Goal: Transaction & Acquisition: Book appointment/travel/reservation

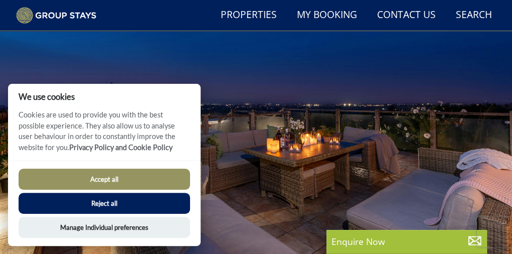
scroll to position [124, 0]
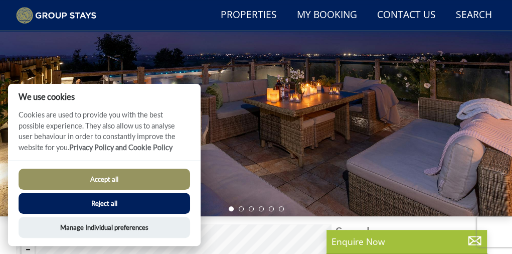
click at [149, 181] on button "Accept all" at bounding box center [105, 179] width 172 height 21
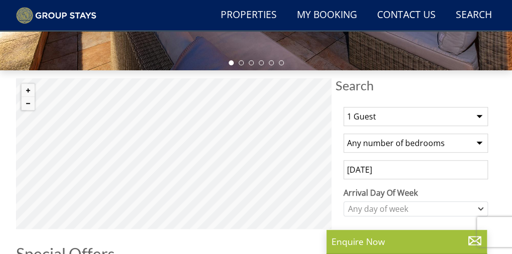
scroll to position [274, 0]
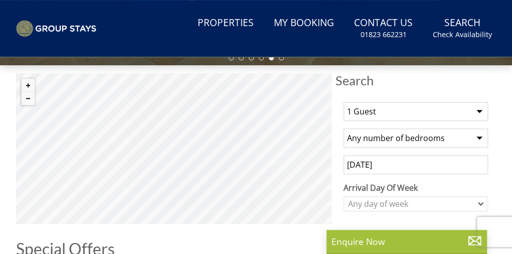
click at [479, 116] on select "1 Guest 2 Guests 3 Guests 4 Guests 5 Guests 6 Guests 7 Guests 8 Guests 9 Guests…" at bounding box center [416, 111] width 145 height 19
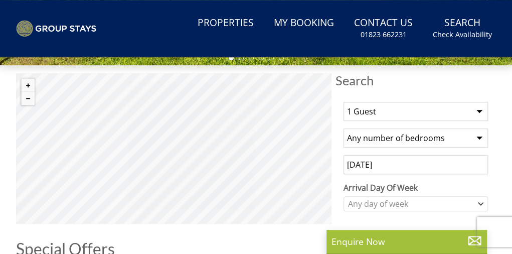
select select "24"
click at [344, 105] on select "1 Guest 2 Guests 3 Guests 4 Guests 5 Guests 6 Guests 7 Guests 8 Guests 9 Guests…" at bounding box center [416, 111] width 145 height 19
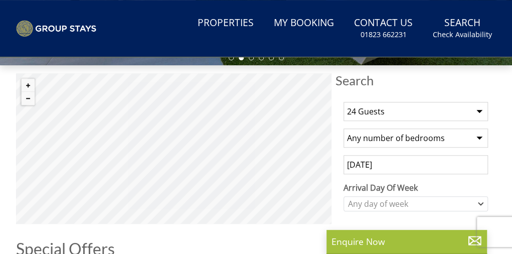
click at [479, 143] on select "Any number of bedrooms 3 Bedrooms 4 Bedrooms 5 Bedrooms 6 Bedrooms 7 Bedrooms 8…" at bounding box center [416, 137] width 145 height 19
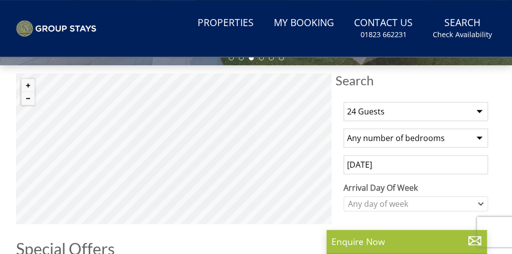
select select "12"
click at [344, 132] on select "Any number of bedrooms 3 Bedrooms 4 Bedrooms 5 Bedrooms 6 Bedrooms 7 Bedrooms 8…" at bounding box center [416, 137] width 145 height 19
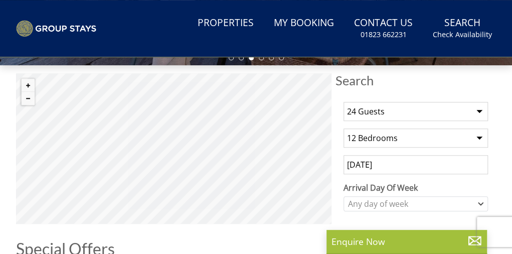
click at [451, 168] on input "[DATE]" at bounding box center [416, 164] width 145 height 19
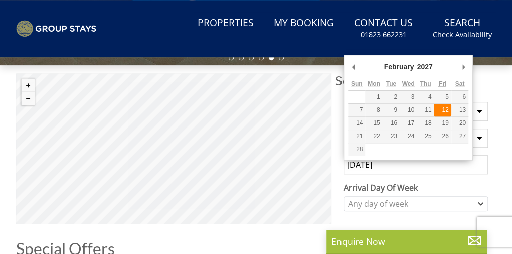
type input "12/02/2027"
